Goal: Transaction & Acquisition: Purchase product/service

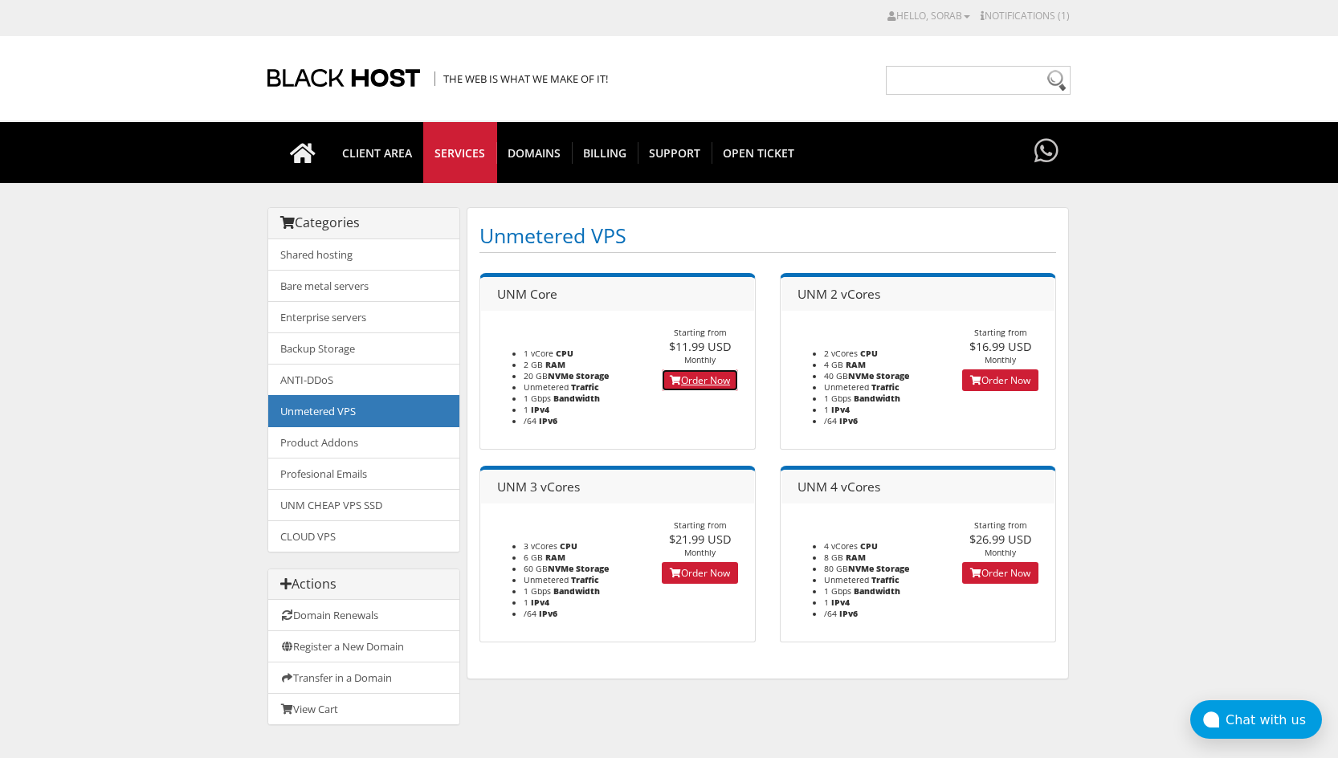
click at [705, 381] on link "Order Now" at bounding box center [700, 381] width 76 height 22
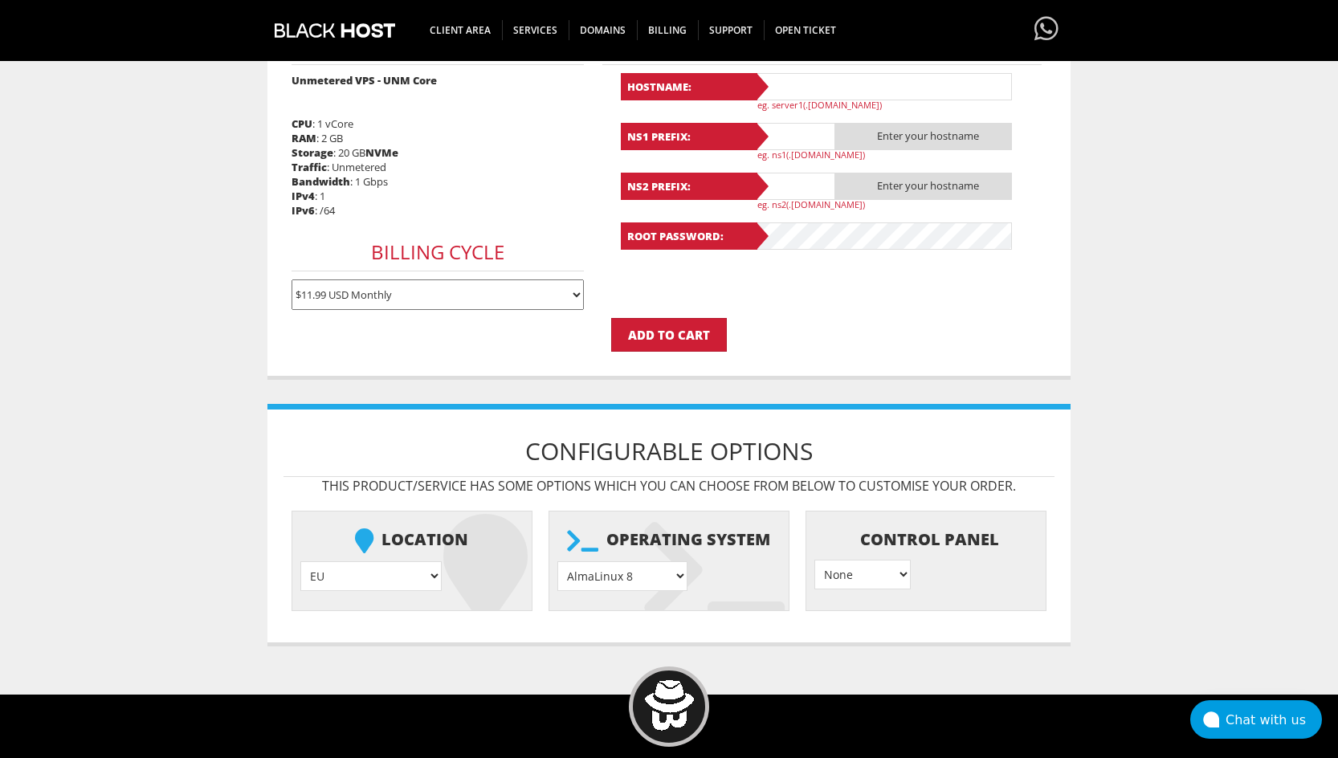
scroll to position [402, 0]
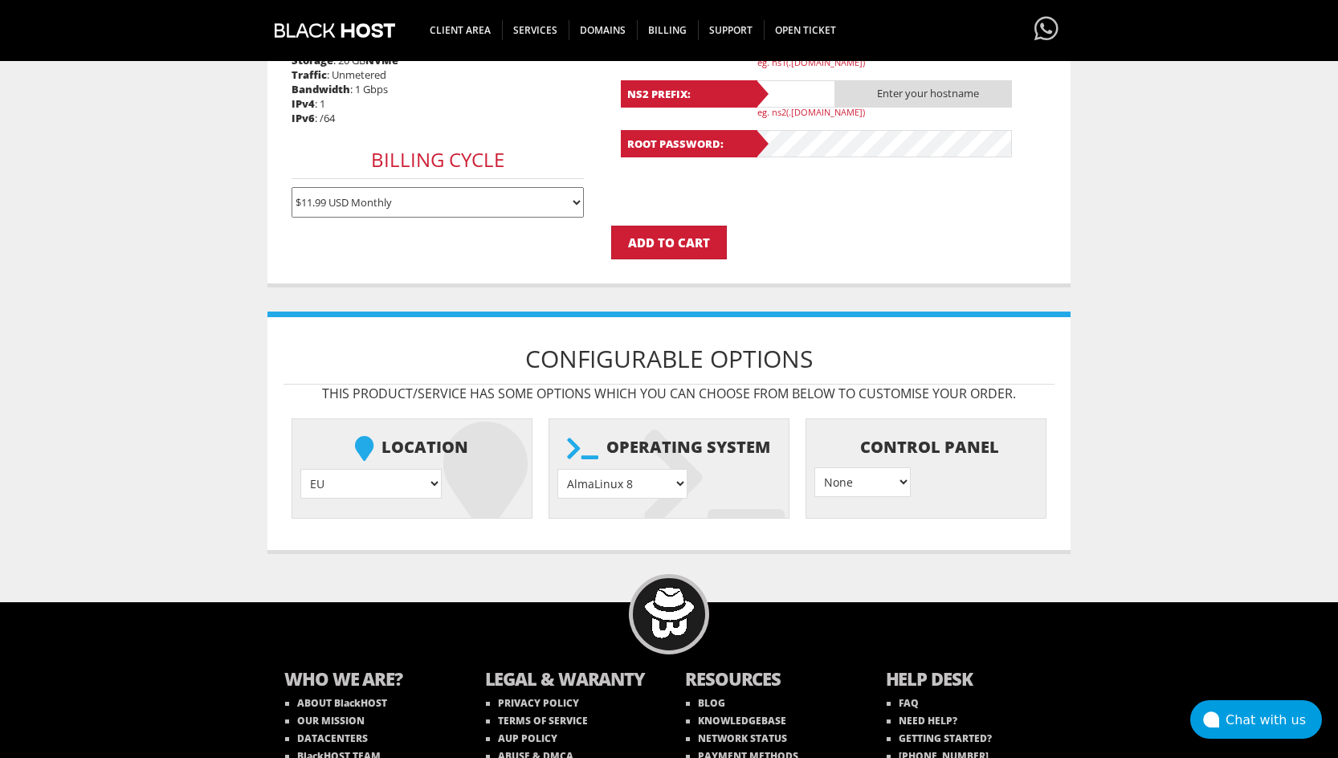
click at [362, 488] on select "EU } USA } London } Amsterdam } Vienna } Chicago }" at bounding box center [370, 484] width 141 height 30
click at [574, 548] on div "Configurable Options This product/service has some options which you can choose…" at bounding box center [669, 433] width 803 height 243
click at [646, 482] on select "AlmaLinux 8 } AlmaLinux 9 } AlmaLinux 10 } Rocky Linux 8 } Rocky Linux 9 } Cent…" at bounding box center [623, 484] width 130 height 30
select select "1174"
click at [558, 469] on select "AlmaLinux 8 } AlmaLinux 9 } AlmaLinux 10 } Rocky Linux 8 } Rocky Linux 9 } Cent…" at bounding box center [623, 484] width 130 height 30
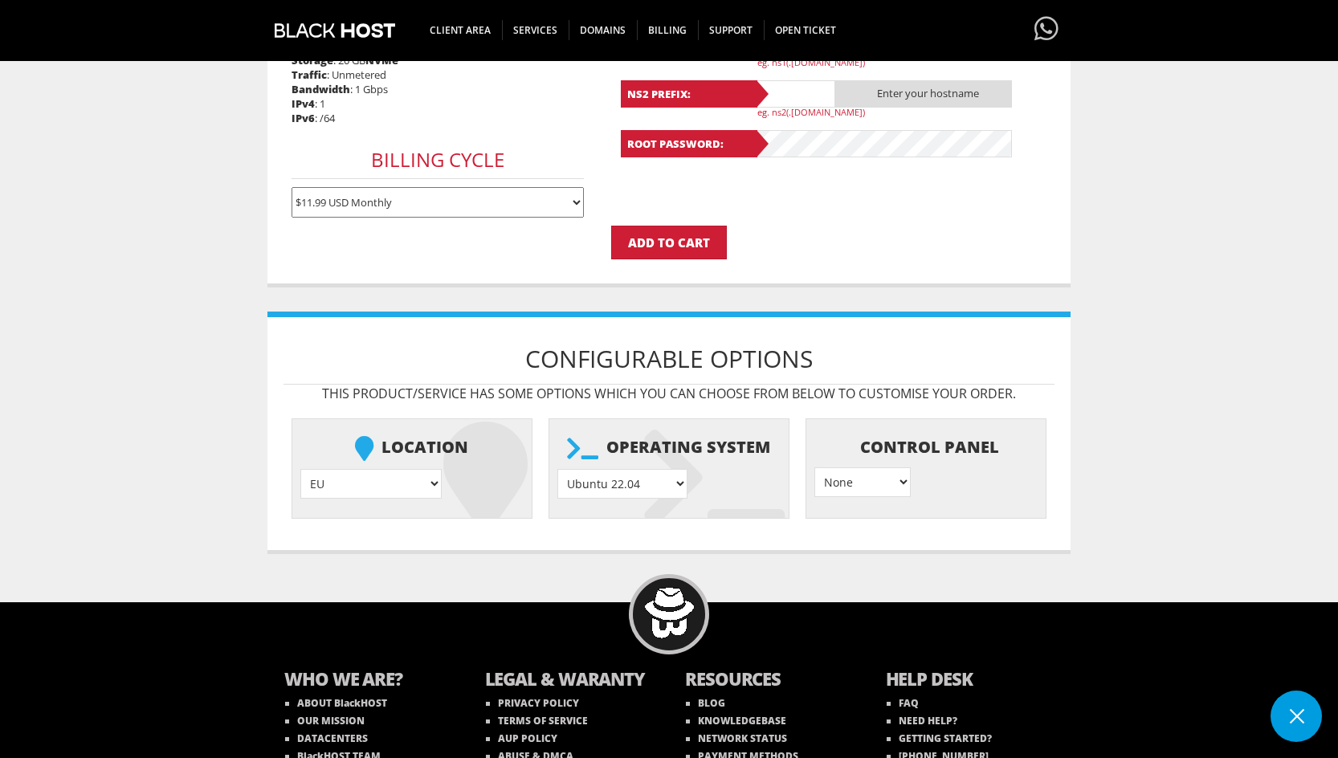
click at [867, 483] on select "None } Virtualmin } Cpanel } DirectAdmin }" at bounding box center [863, 483] width 96 height 30
click at [1186, 378] on body "CAD CHF EUR GBP JPY MKD RUB USD Hello, sorab Credit Card Details Contacts/Sub-A…" at bounding box center [669, 219] width 1338 height 1226
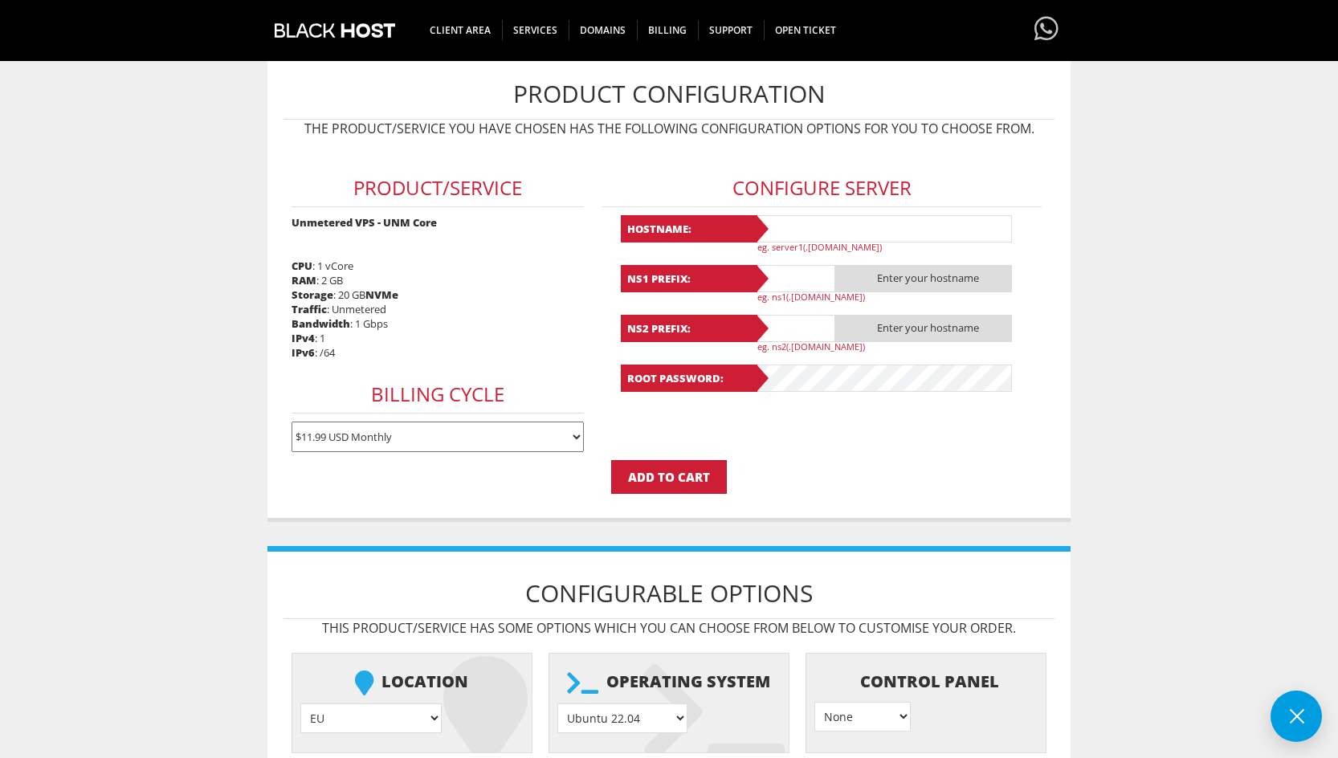
scroll to position [161, 0]
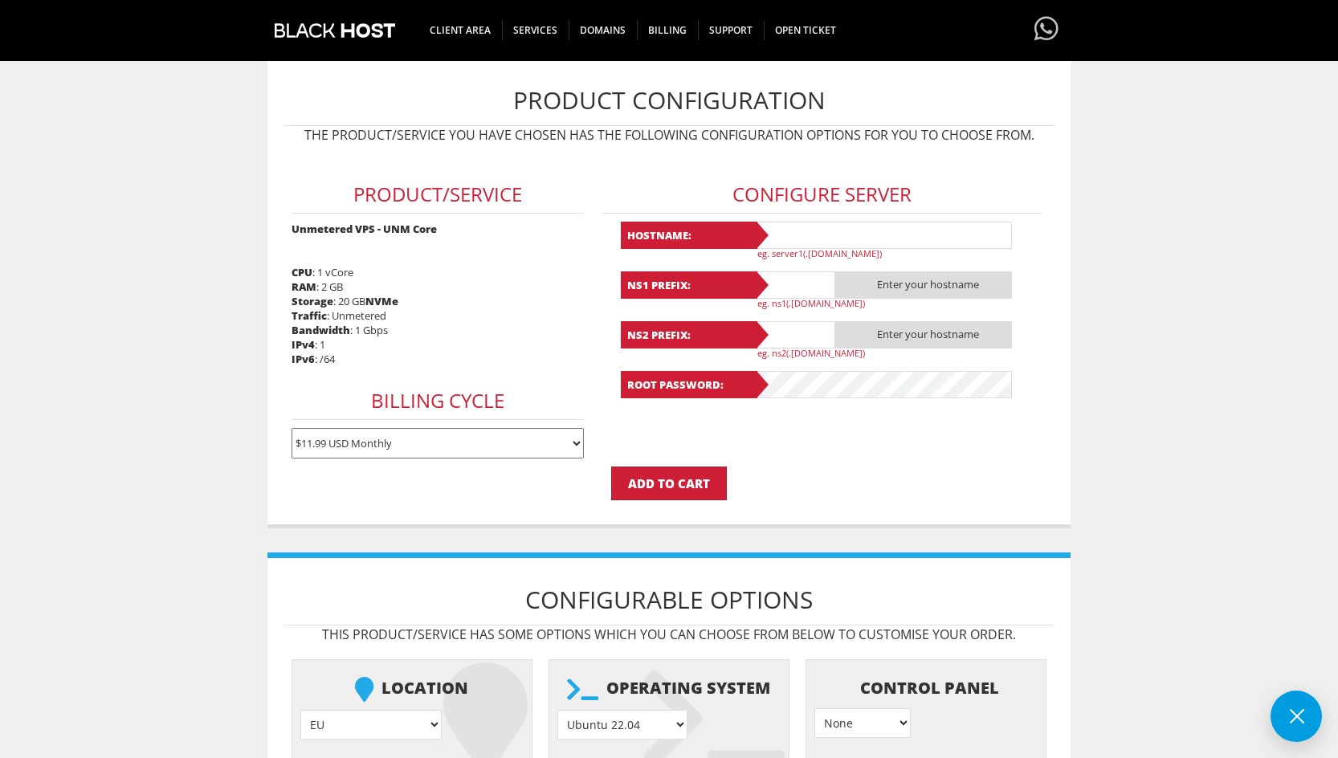
click at [351, 731] on select "EU } USA } London } Amsterdam } Vienna } Chicago }" at bounding box center [370, 725] width 141 height 30
click at [522, 442] on select "$11.99 USD Monthly $34.17 USD Quarterly $64.74 USD Semi-Annually $122.29 USD An…" at bounding box center [438, 443] width 293 height 31
click at [521, 442] on select "$11.99 USD Monthly $34.17 USD Quarterly $64.74 USD Semi-Annually $122.29 USD An…" at bounding box center [438, 443] width 293 height 31
click at [822, 224] on input "text" at bounding box center [883, 235] width 257 height 27
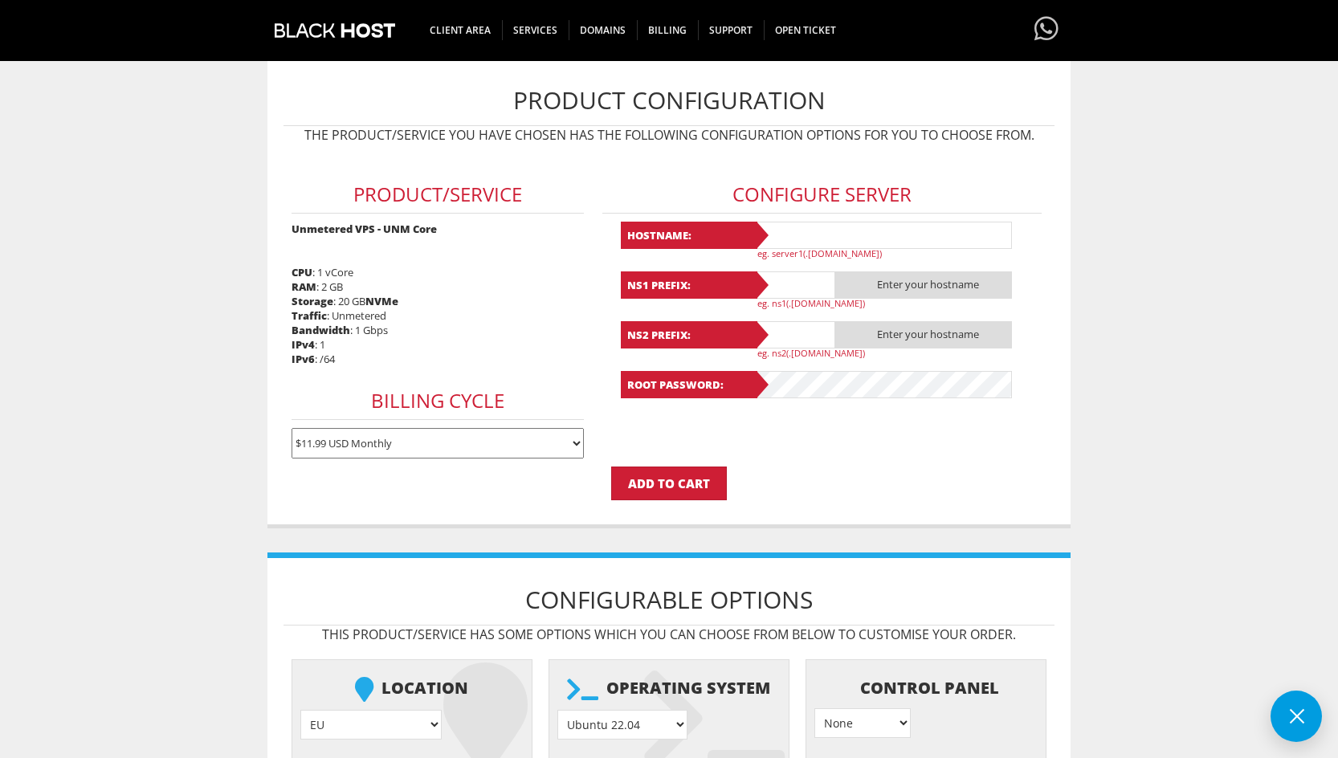
click at [822, 224] on input "text" at bounding box center [883, 235] width 257 height 27
type input "xwba.xyz"
click at [798, 286] on input "text" at bounding box center [795, 285] width 80 height 27
type input "ns1"
click at [792, 331] on input "text" at bounding box center [795, 334] width 80 height 27
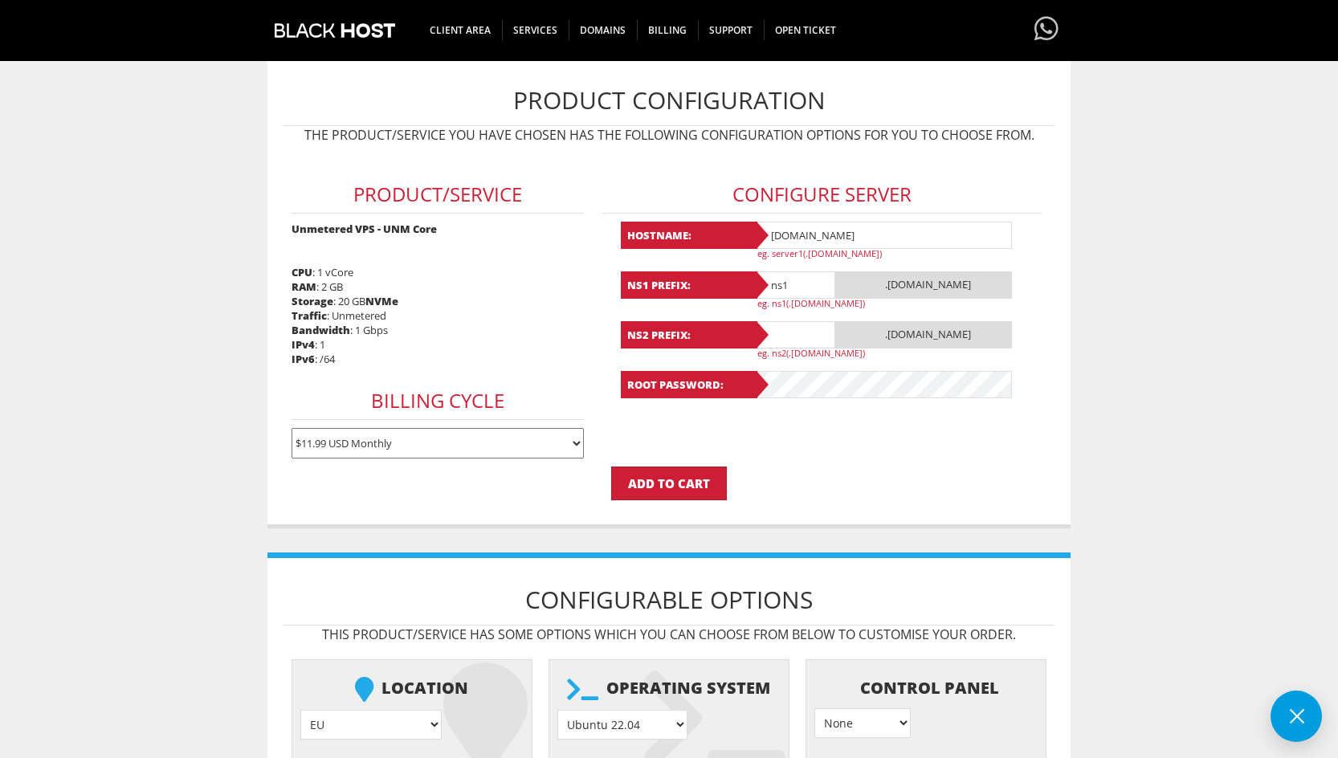
type input "ns2"
click at [705, 484] on input "Add to Cart" at bounding box center [669, 484] width 116 height 34
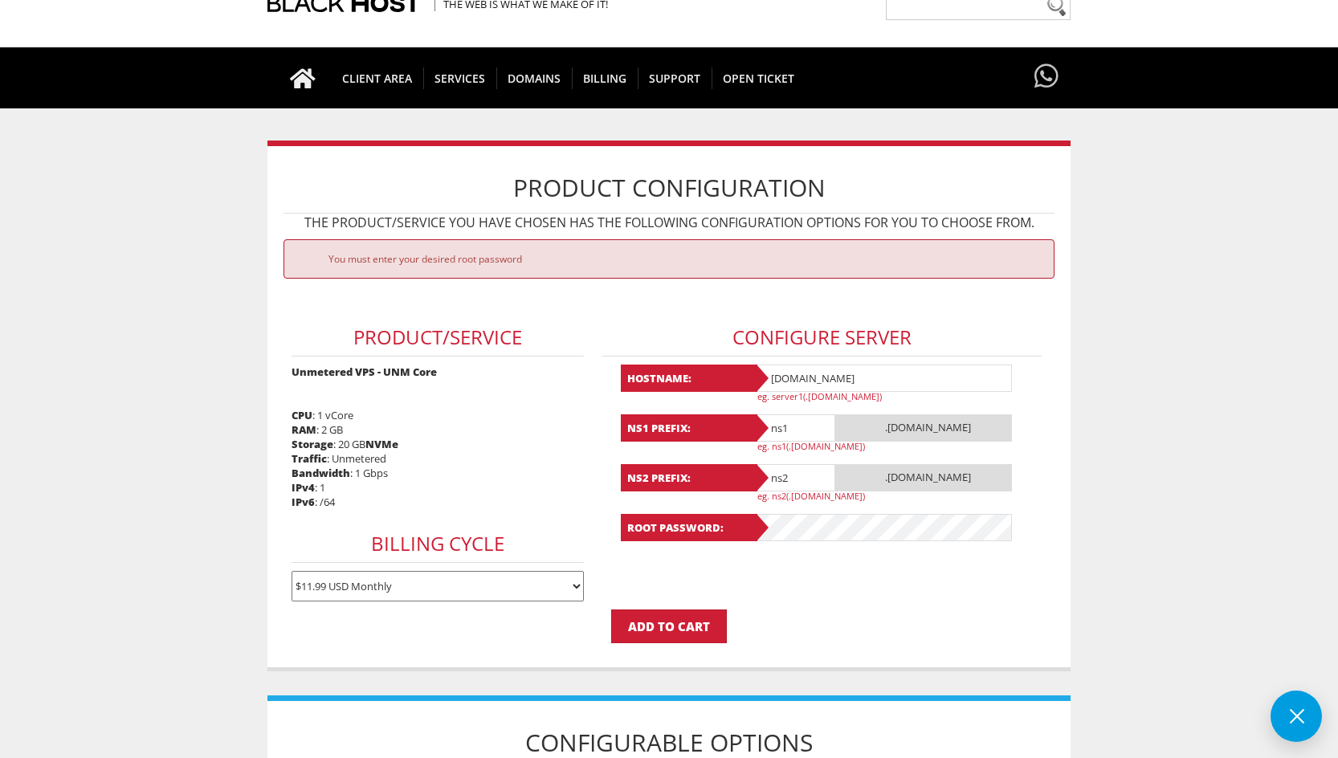
scroll to position [80, 0]
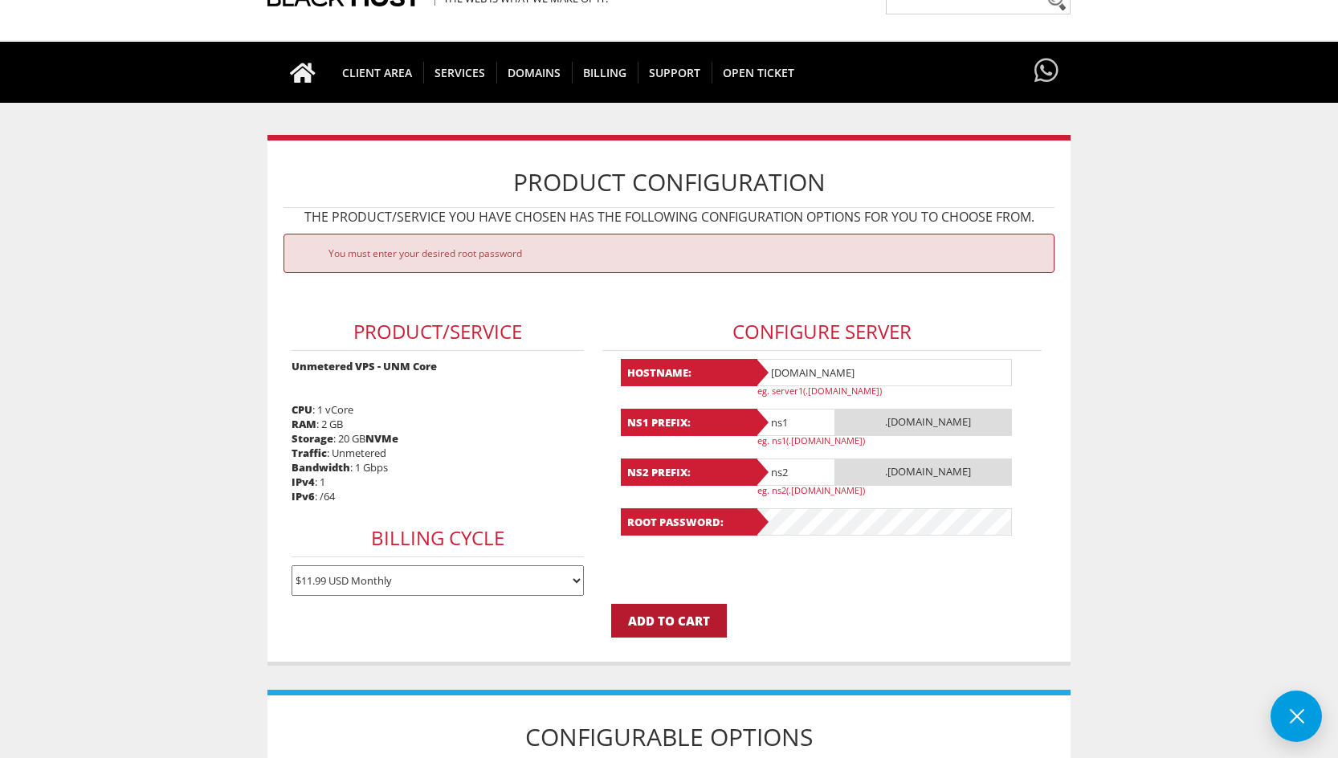
click at [706, 618] on input "Add to Cart" at bounding box center [669, 621] width 116 height 34
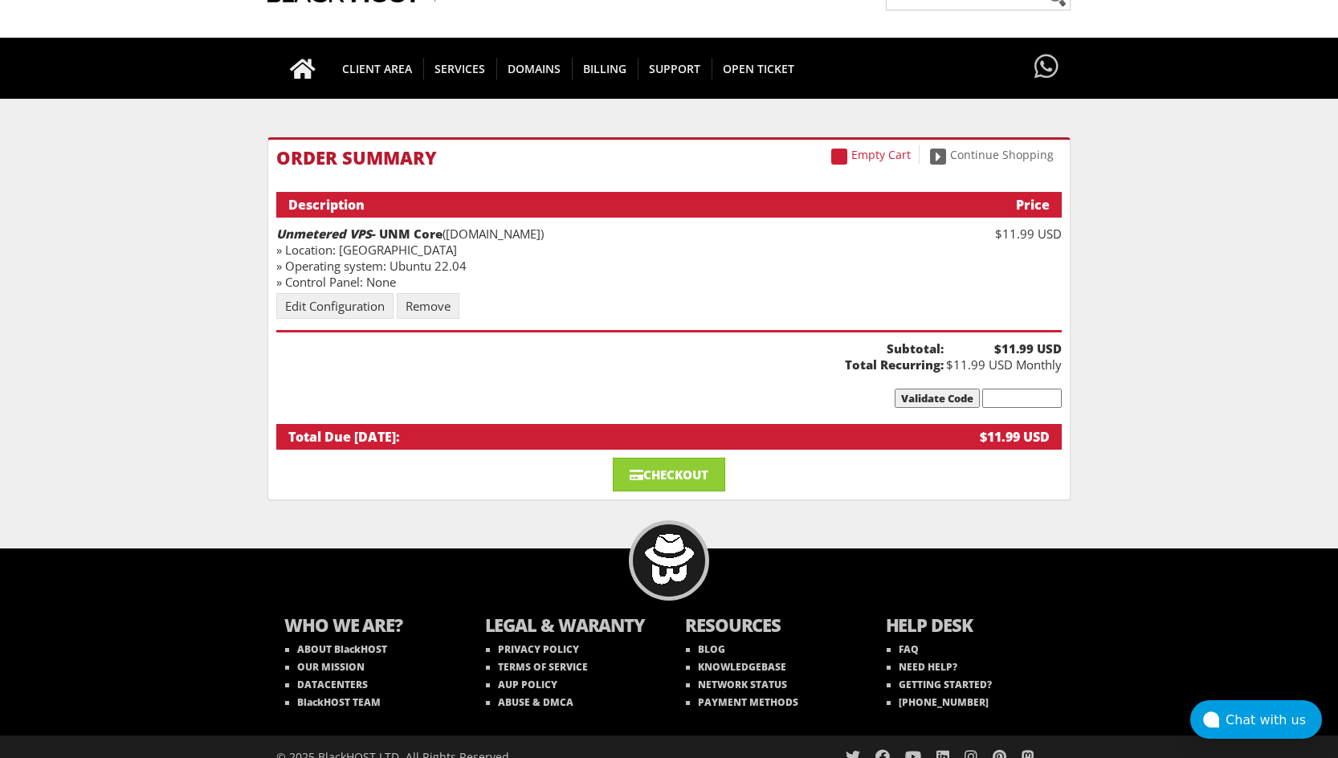
scroll to position [104, 0]
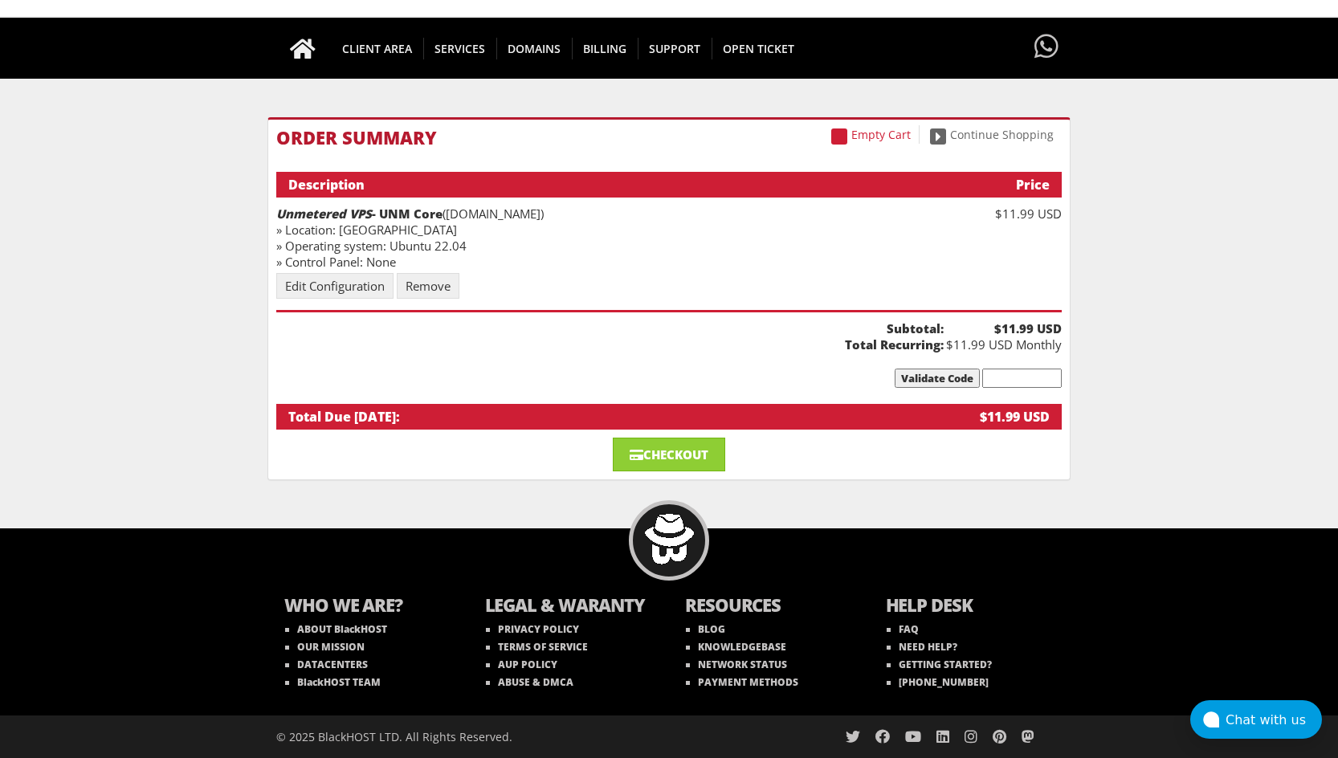
click at [1022, 379] on input "text" at bounding box center [1023, 378] width 80 height 19
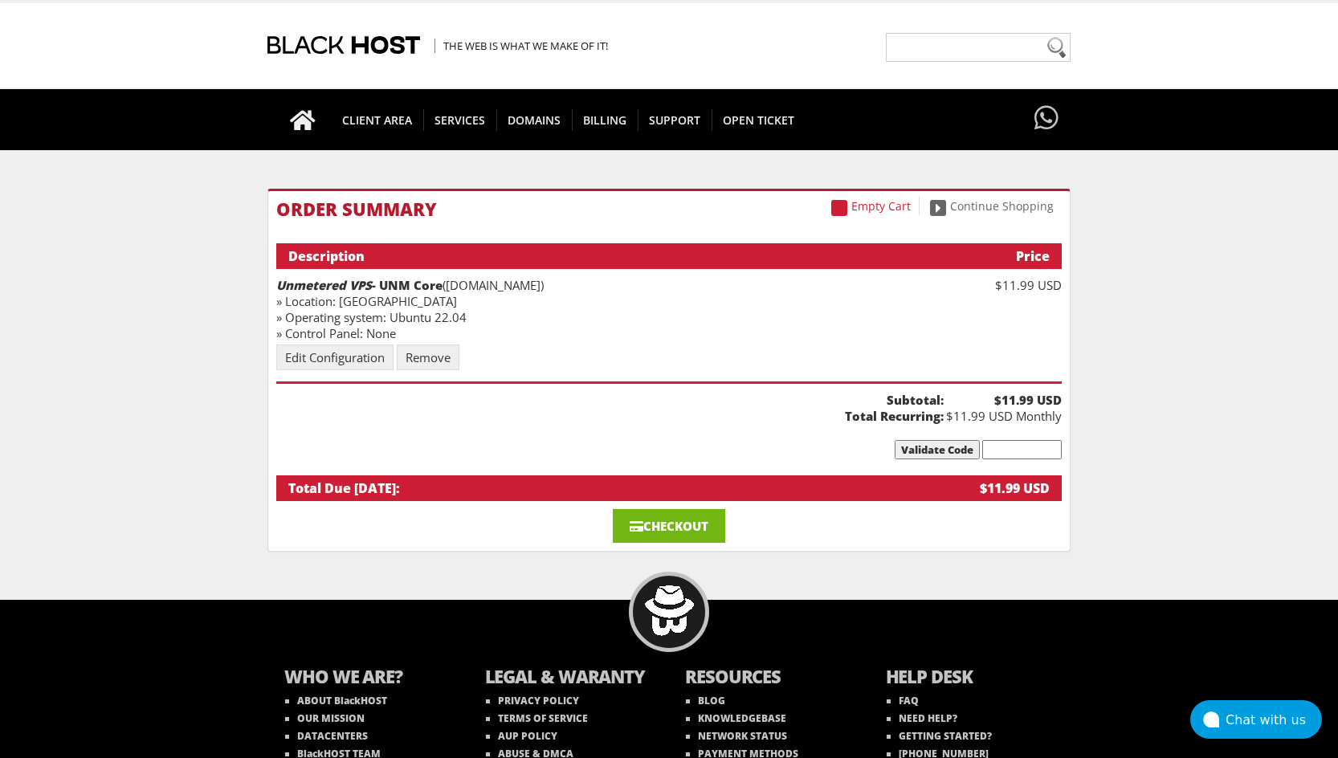
scroll to position [0, 0]
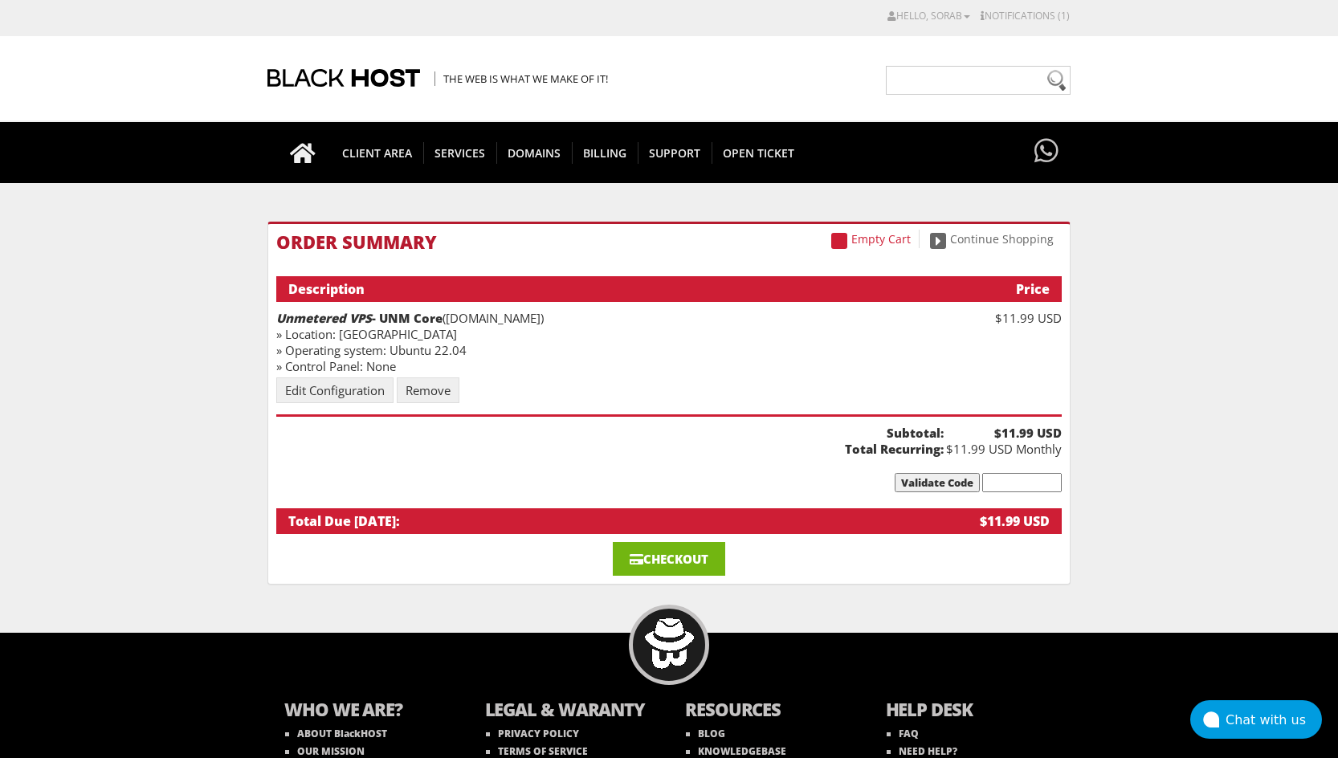
click at [684, 564] on link "Checkout" at bounding box center [669, 559] width 112 height 34
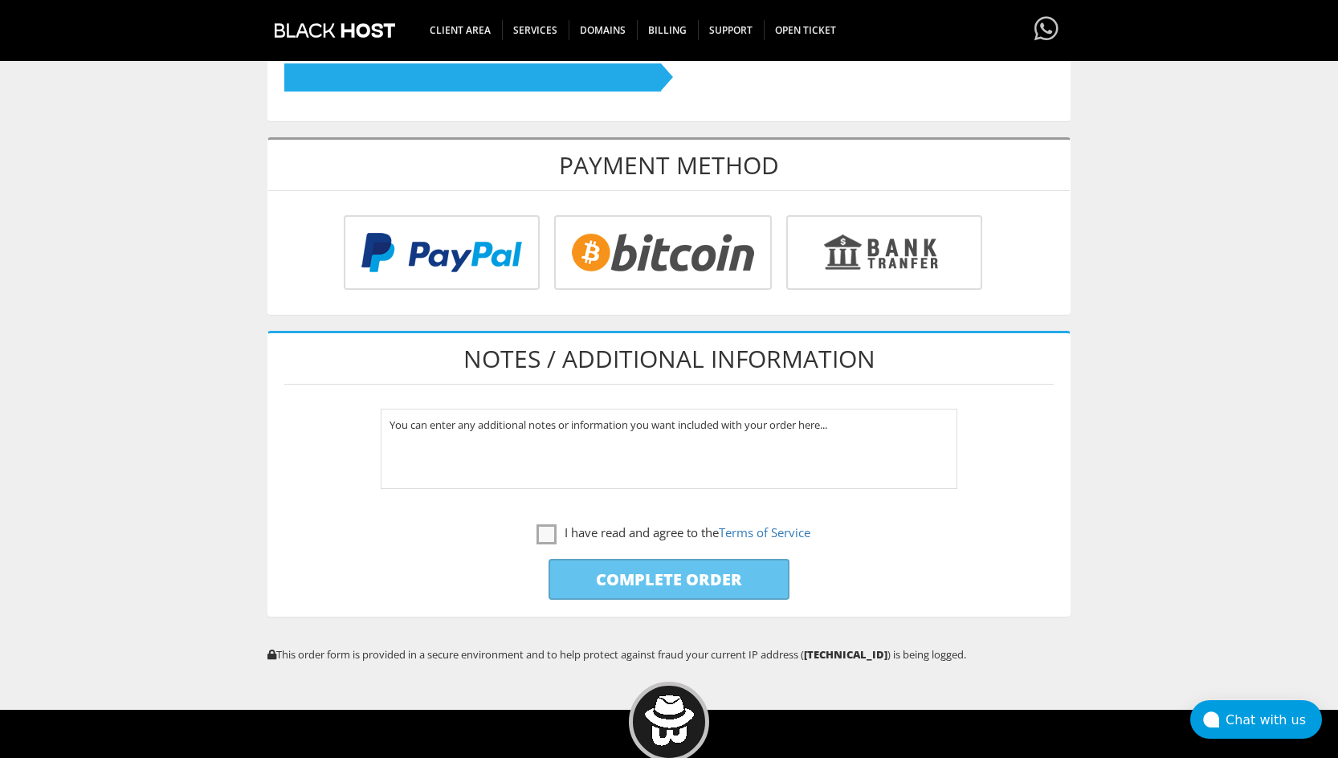
scroll to position [562, 0]
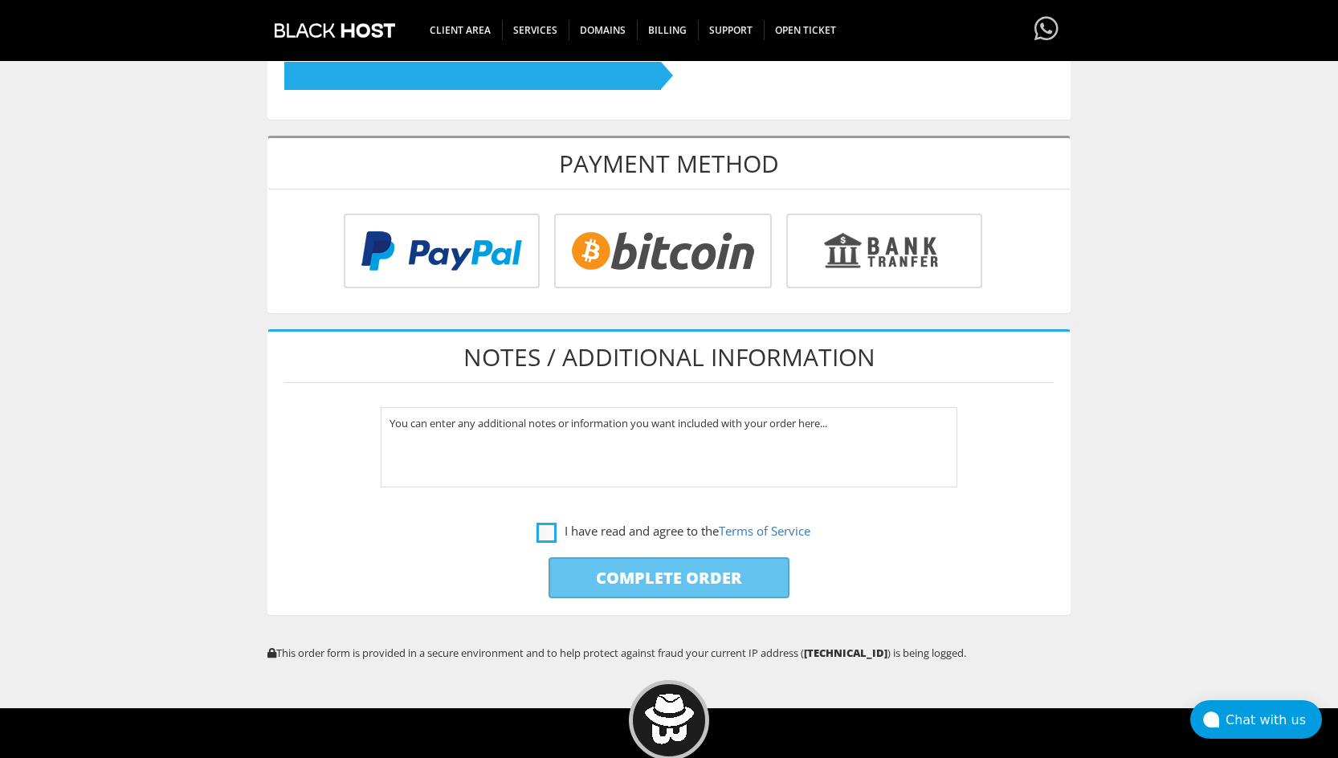
click at [552, 533] on label "I have read and agree to the Terms of Service" at bounding box center [674, 531] width 274 height 20
checkbox input "true"
click at [677, 583] on input "Complete Order" at bounding box center [669, 578] width 241 height 41
type input "Please Wait..."
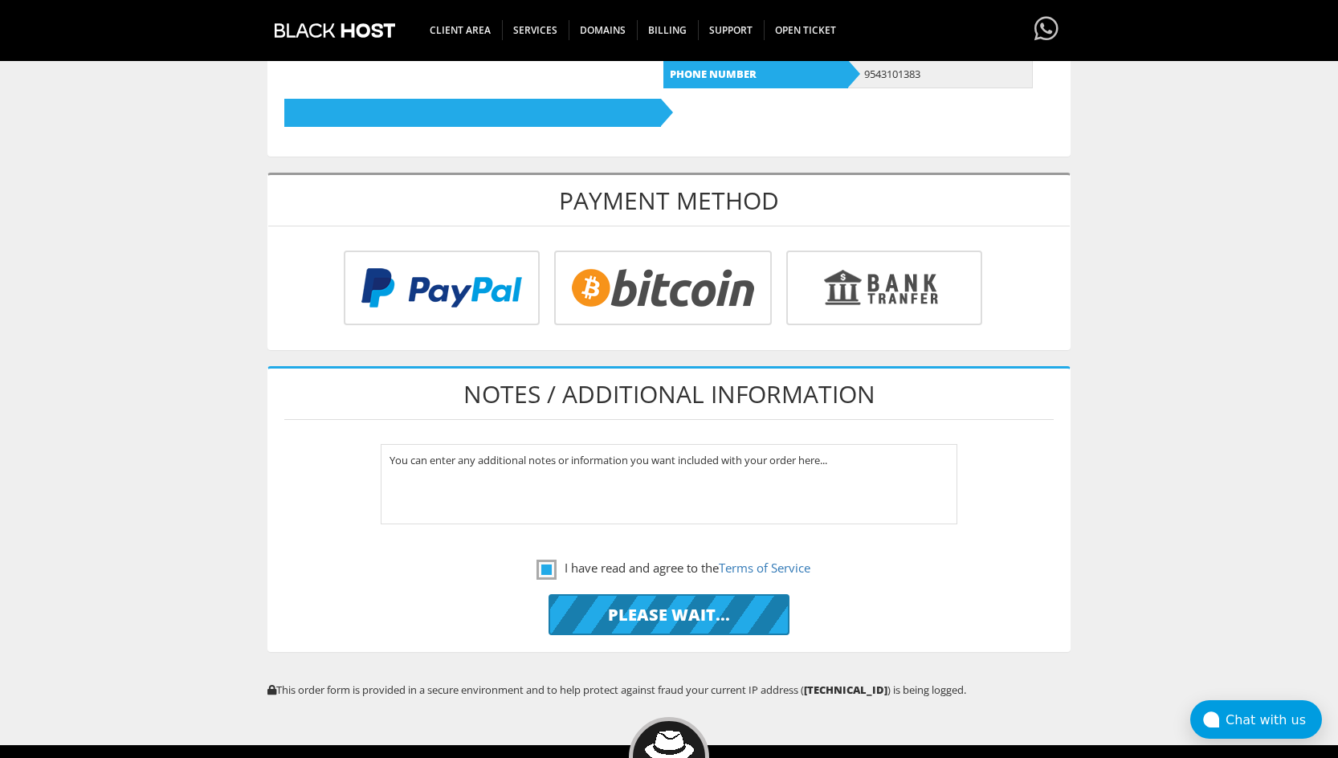
scroll to position [742, 0]
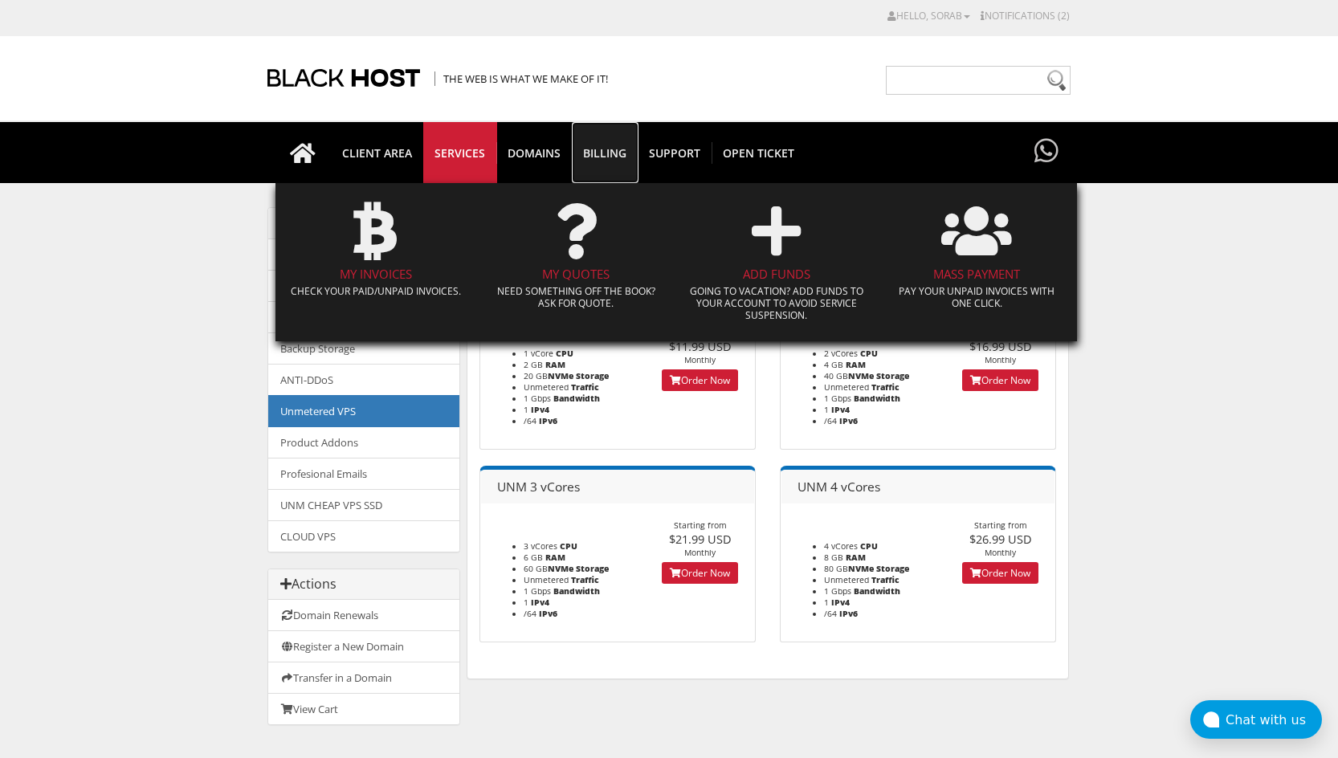
click at [610, 153] on span "Billing" at bounding box center [605, 153] width 66 height 22
